Goal: Task Accomplishment & Management: Manage account settings

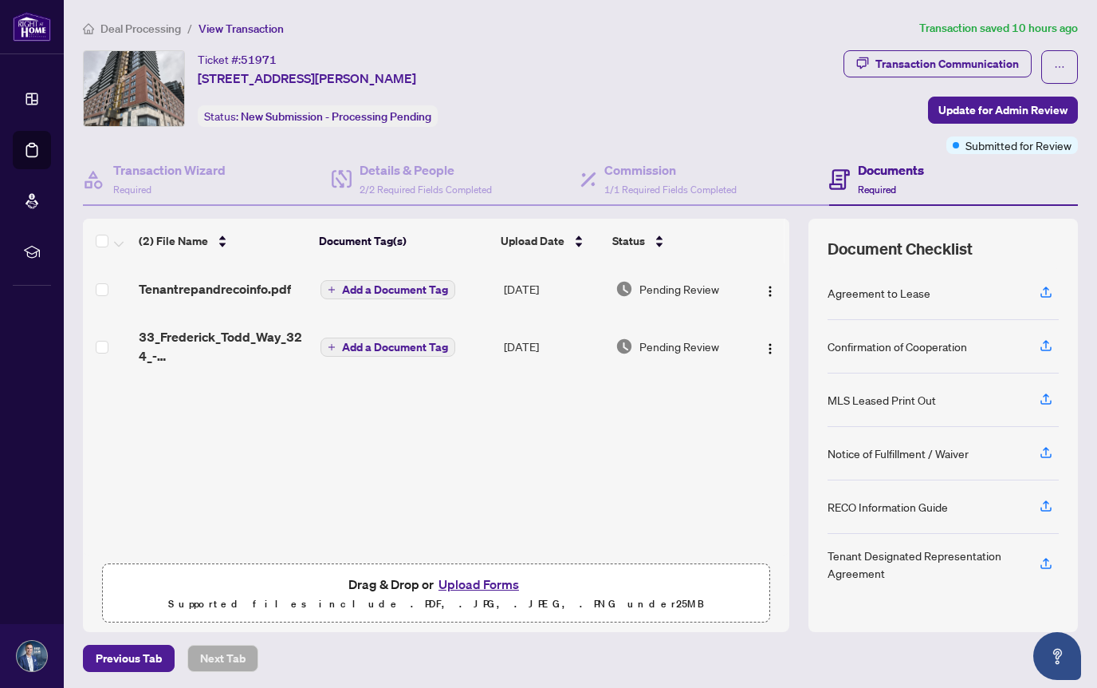
scroll to position [1, 0]
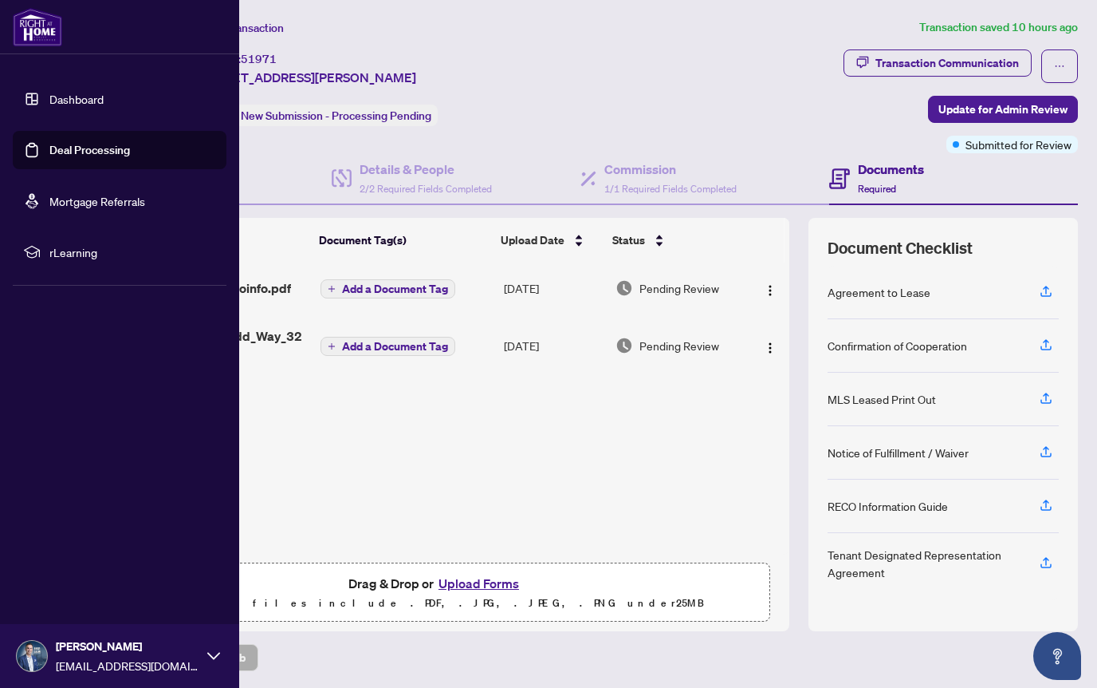
click at [62, 101] on link "Dashboard" at bounding box center [76, 99] width 54 height 14
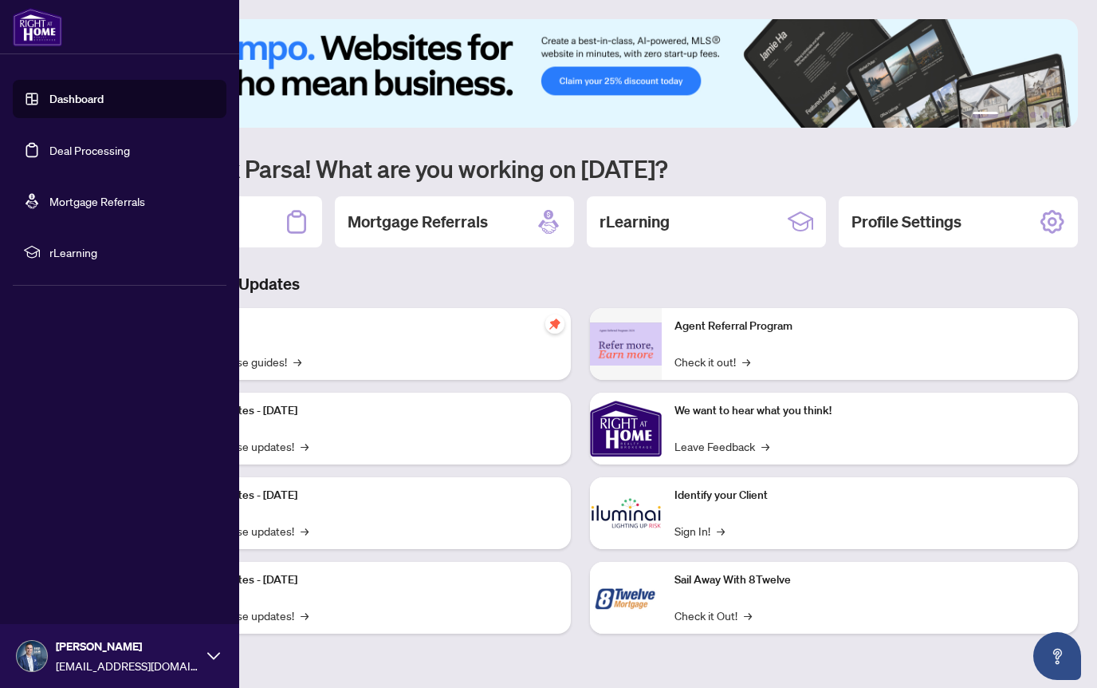
click at [118, 153] on link "Deal Processing" at bounding box center [89, 150] width 81 height 14
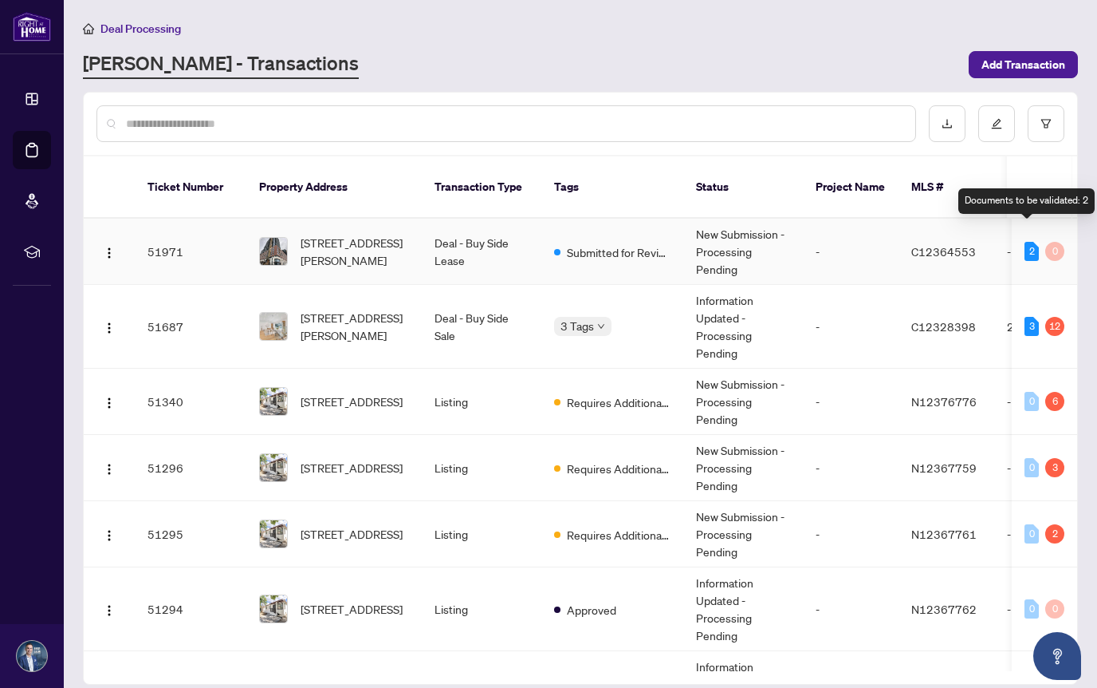
click at [1025, 242] on div "2" at bounding box center [1032, 251] width 14 height 19
click at [494, 229] on td "Deal - Buy Side Lease" at bounding box center [482, 252] width 120 height 66
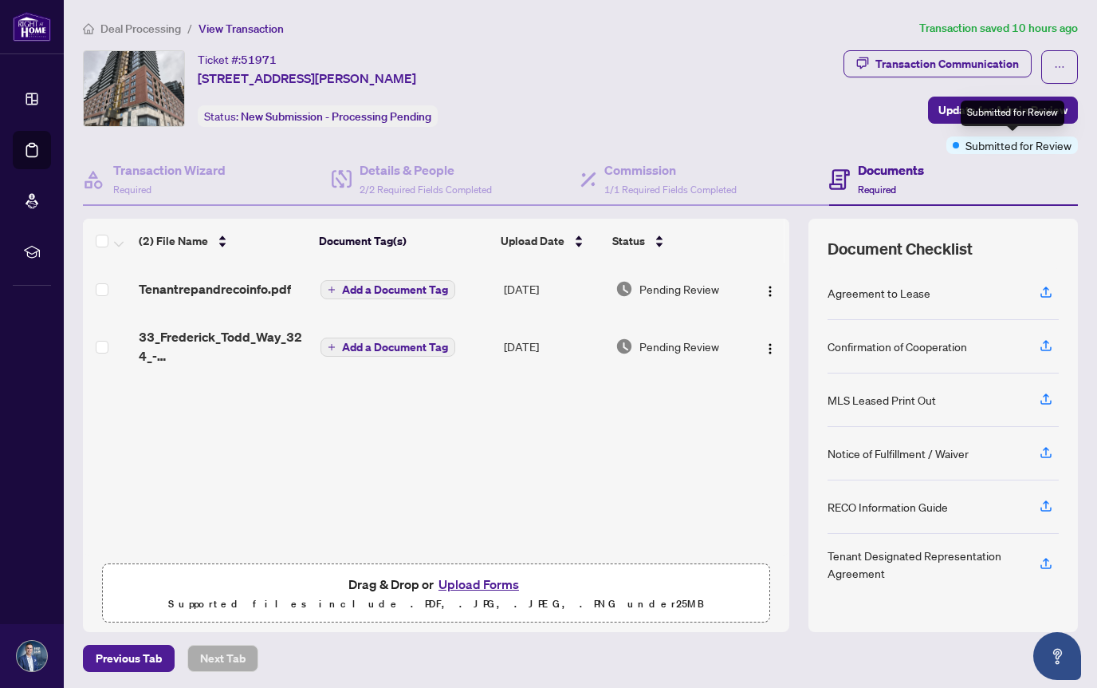
click at [982, 144] on span "Submitted for Review" at bounding box center [1019, 145] width 106 height 18
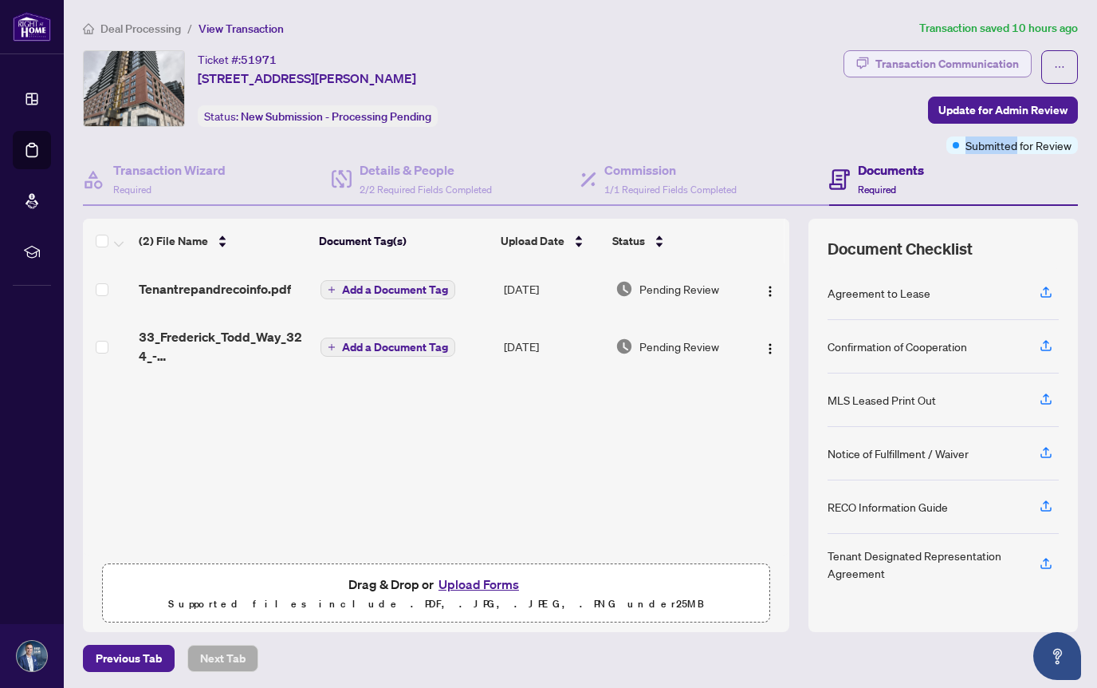
click at [916, 61] on div "Transaction Communication" at bounding box center [948, 64] width 144 height 26
type textarea "**********"
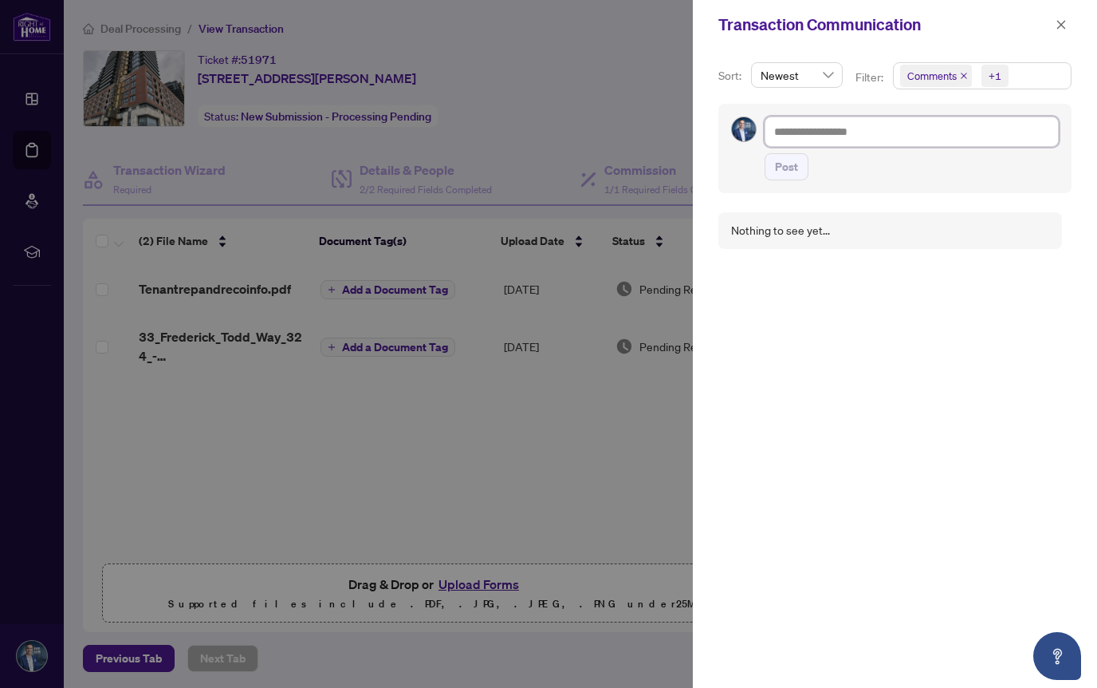
click at [820, 135] on textarea at bounding box center [912, 131] width 294 height 30
click at [1062, 25] on icon "close" at bounding box center [1061, 24] width 11 height 11
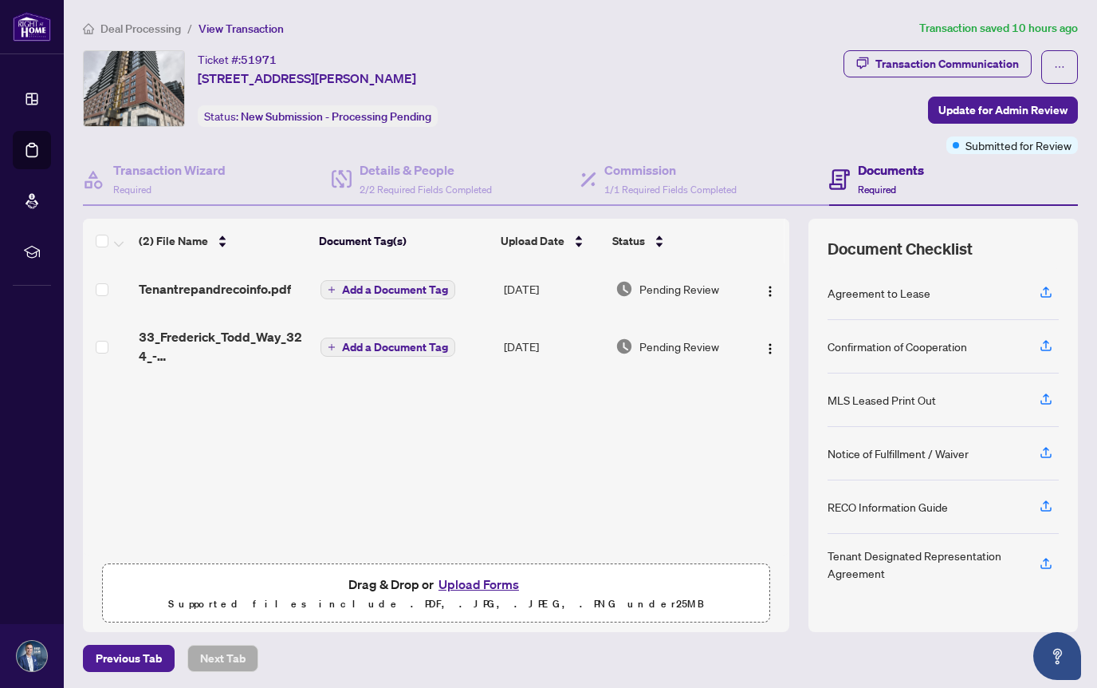
click at [1061, 25] on article "Transaction saved 10 hours ago" at bounding box center [999, 28] width 159 height 18
click at [963, 108] on span "Update for Admin Review" at bounding box center [1003, 110] width 129 height 26
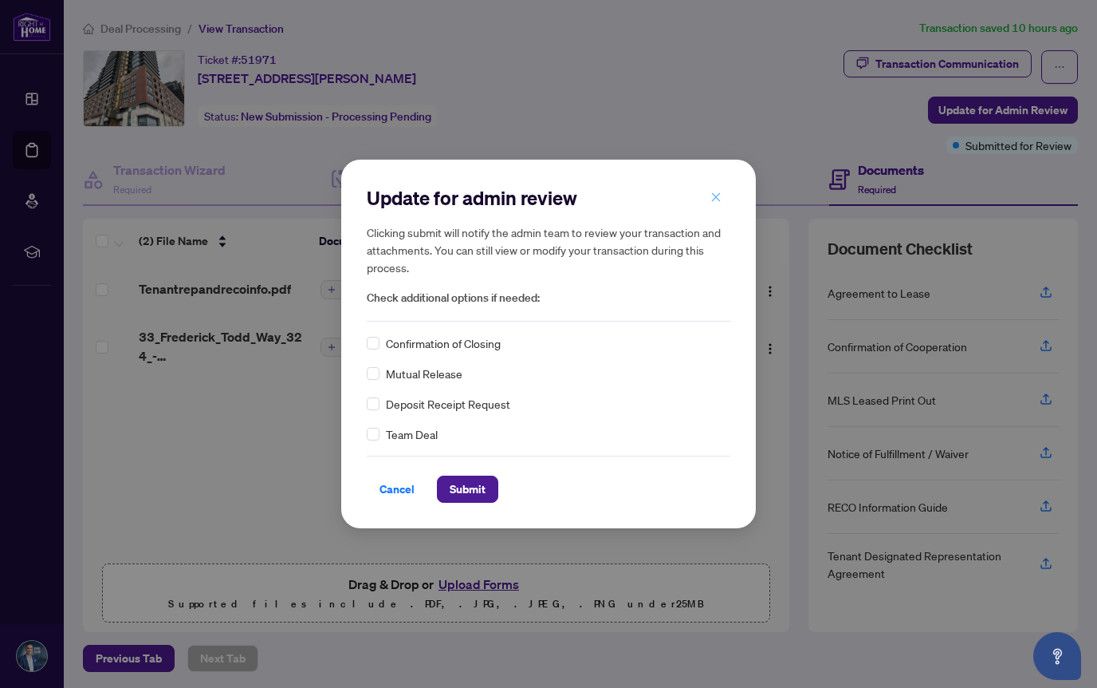
click at [717, 195] on icon "close" at bounding box center [716, 196] width 11 height 11
